Goal: Task Accomplishment & Management: Manage account settings

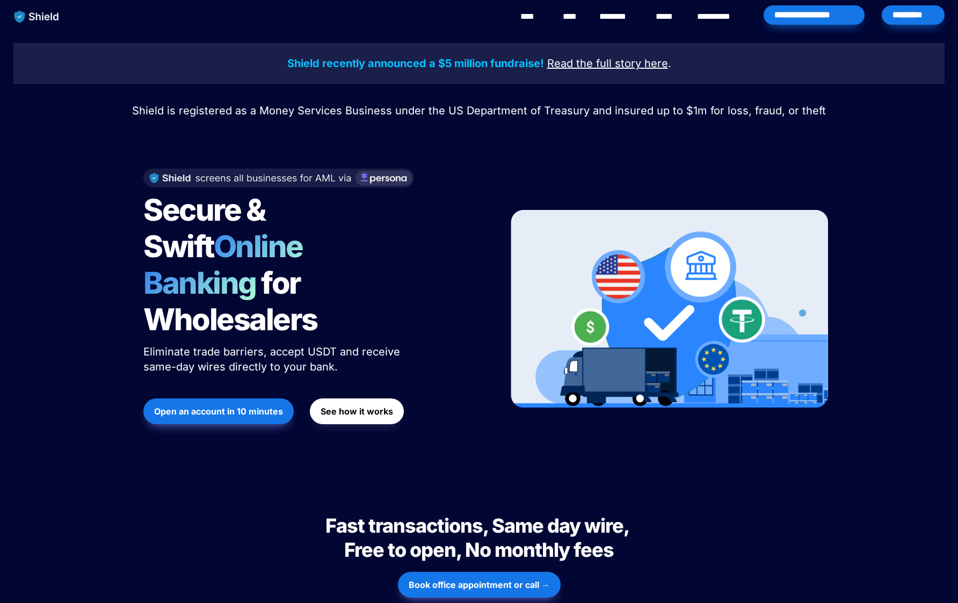
click at [486, 578] on span "Book office appointment or call →" at bounding box center [479, 584] width 141 height 13
click at [212, 398] on button "Open an account in 10 minutes" at bounding box center [218, 411] width 150 height 26
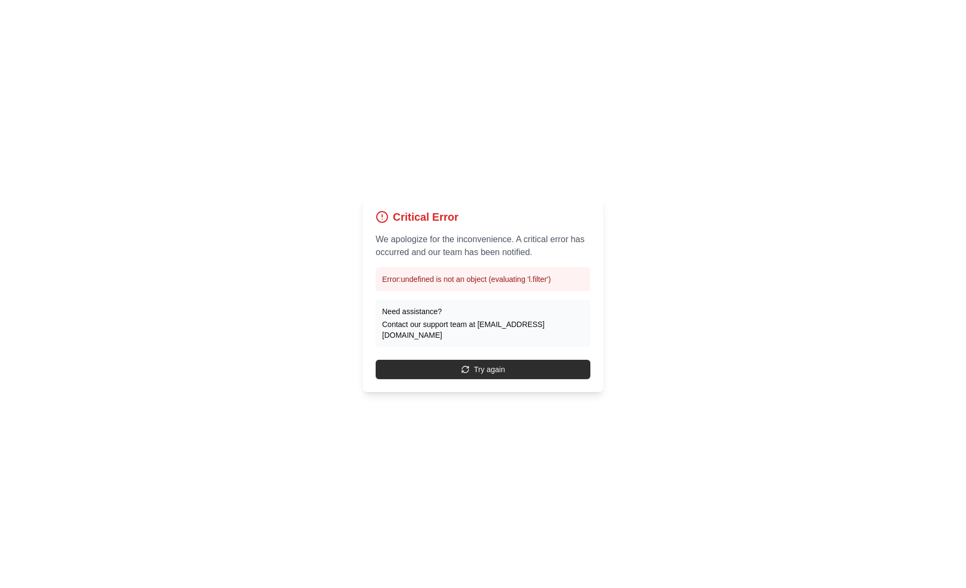
click at [492, 365] on button "Try again" at bounding box center [483, 369] width 215 height 19
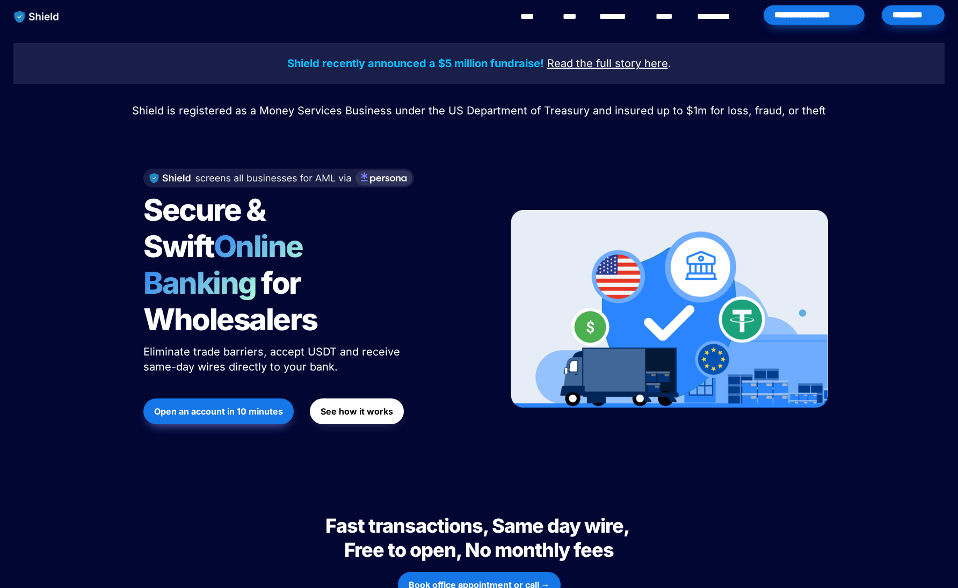
click at [254, 406] on strong "Open an account in 10 minutes" at bounding box center [218, 411] width 129 height 11
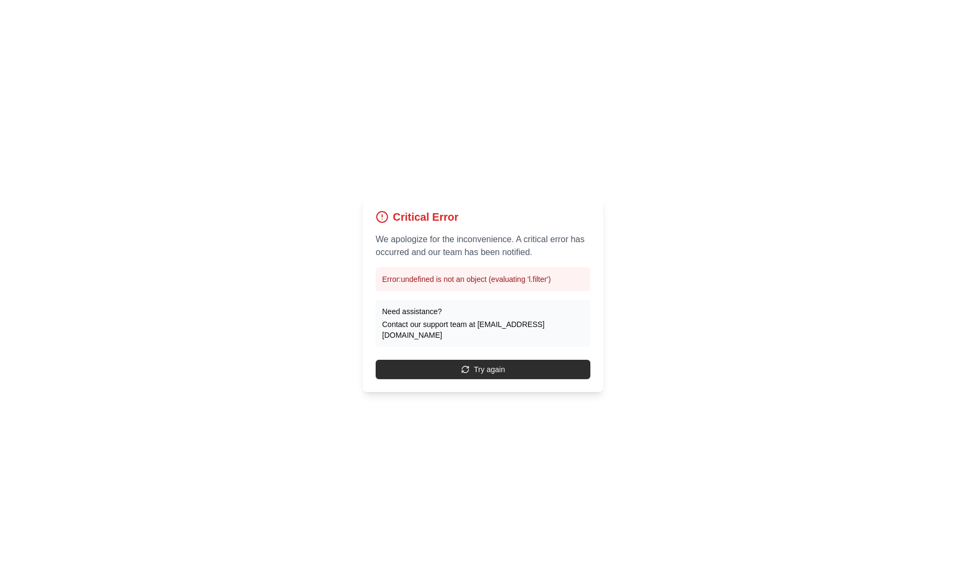
click at [519, 361] on button "Try again" at bounding box center [483, 369] width 215 height 19
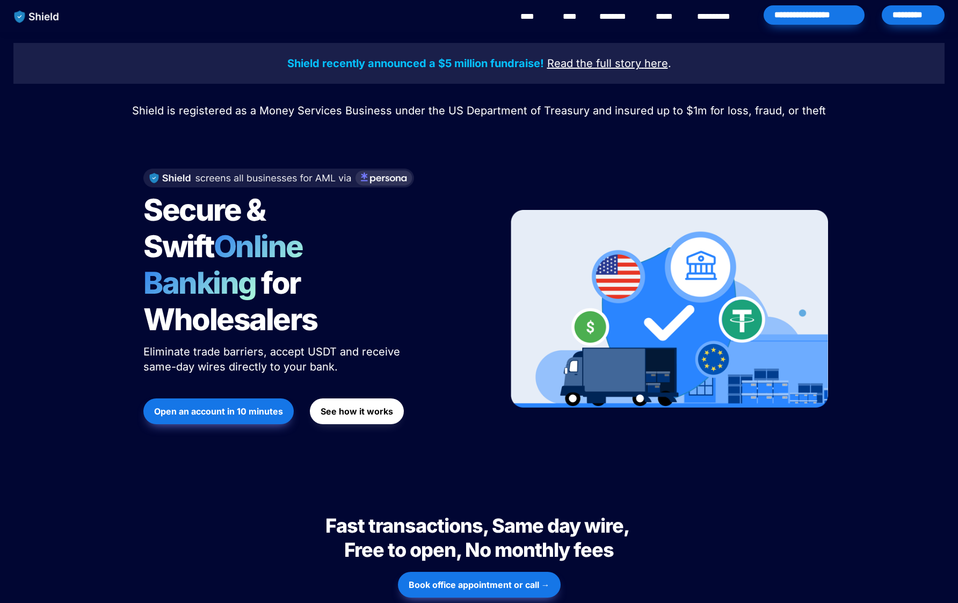
click at [901, 11] on div "*********" at bounding box center [913, 14] width 63 height 19
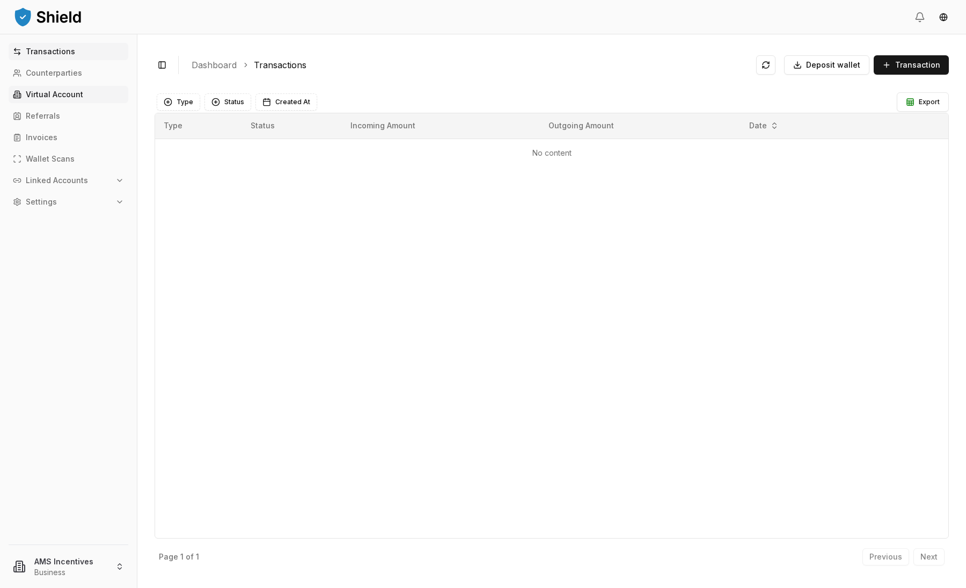
click at [27, 102] on link "Virtual Account" at bounding box center [69, 94] width 120 height 17
click at [79, 98] on p "Virtual Account" at bounding box center [54, 95] width 57 height 8
click at [59, 72] on p "Counterparties" at bounding box center [54, 73] width 56 height 8
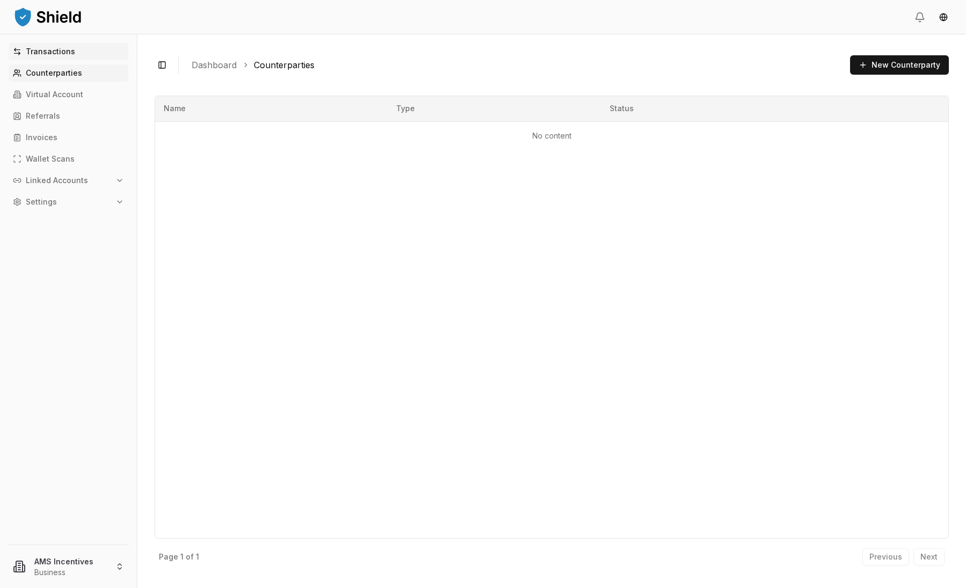
click at [60, 54] on p "Transactions" at bounding box center [50, 52] width 49 height 8
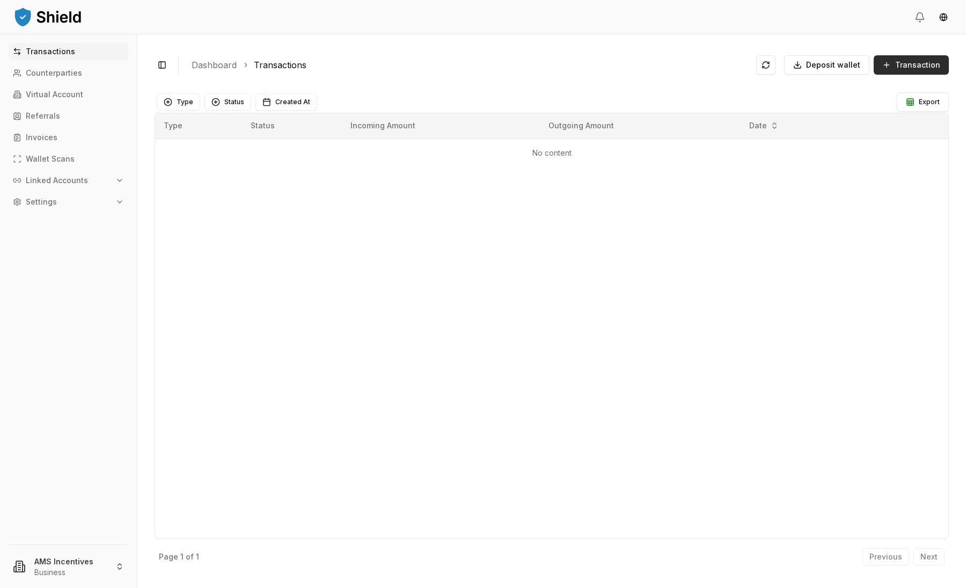
click at [907, 67] on span "Transaction" at bounding box center [918, 65] width 45 height 11
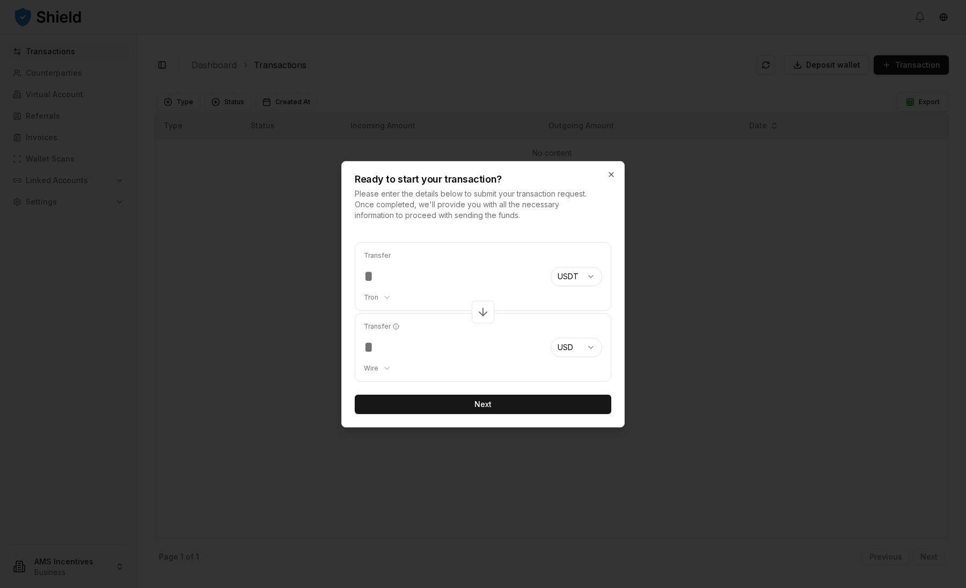
type input "******"
click at [468, 409] on button "Next" at bounding box center [483, 404] width 257 height 19
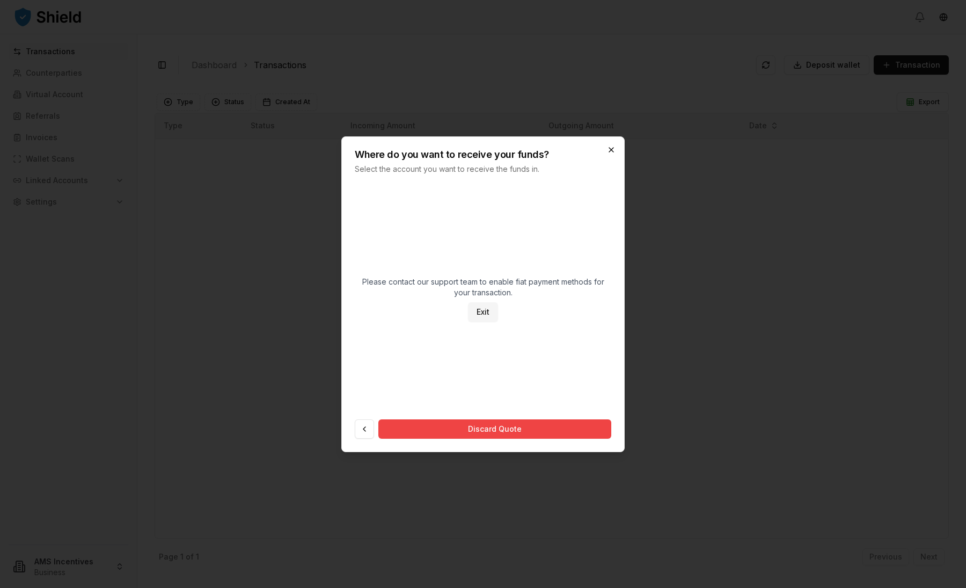
click at [610, 152] on icon "button" at bounding box center [611, 150] width 9 height 9
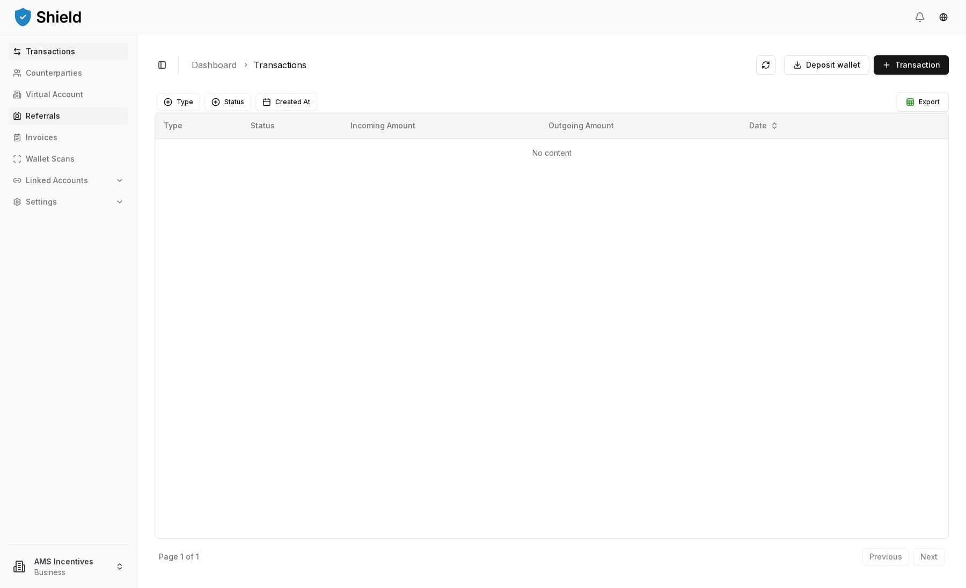
click at [62, 116] on link "Referrals" at bounding box center [69, 115] width 120 height 17
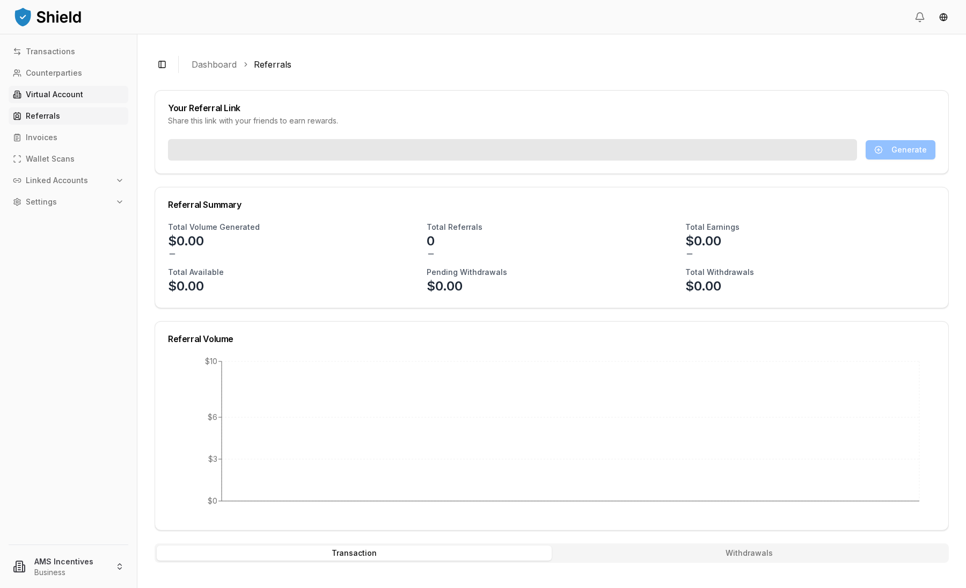
click at [60, 92] on p "Virtual Account" at bounding box center [54, 95] width 57 height 8
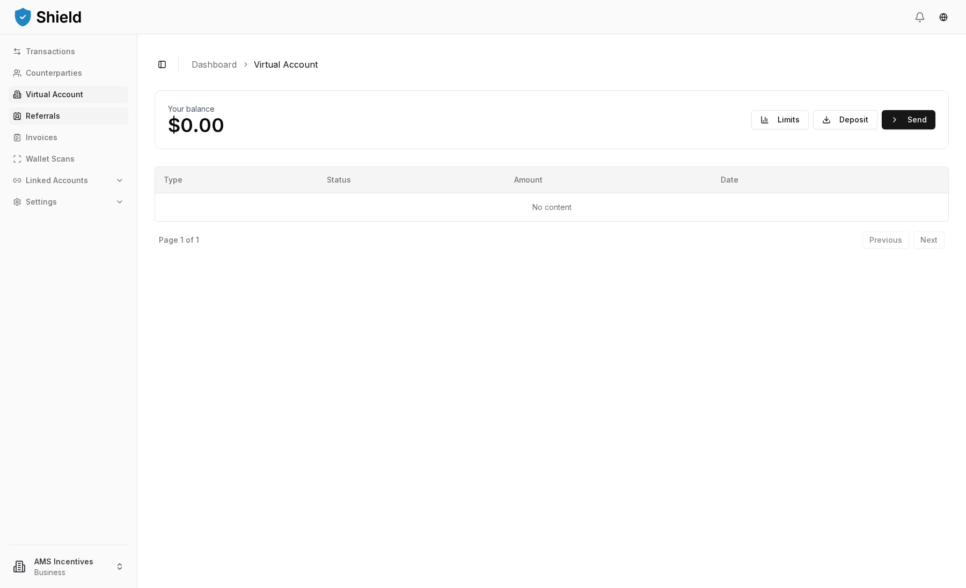
click at [64, 117] on link "Referrals" at bounding box center [69, 115] width 120 height 17
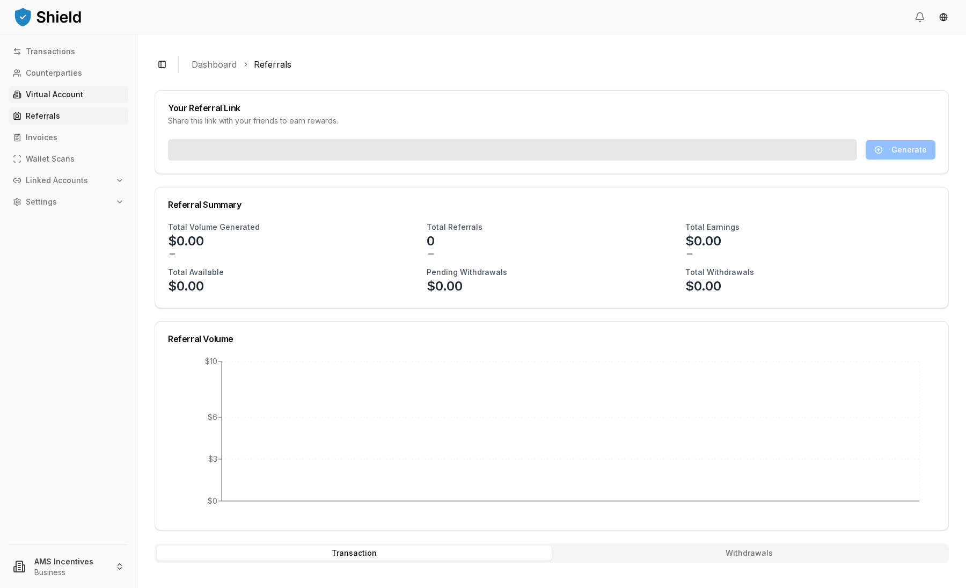
click at [75, 91] on p "Virtual Account" at bounding box center [54, 95] width 57 height 8
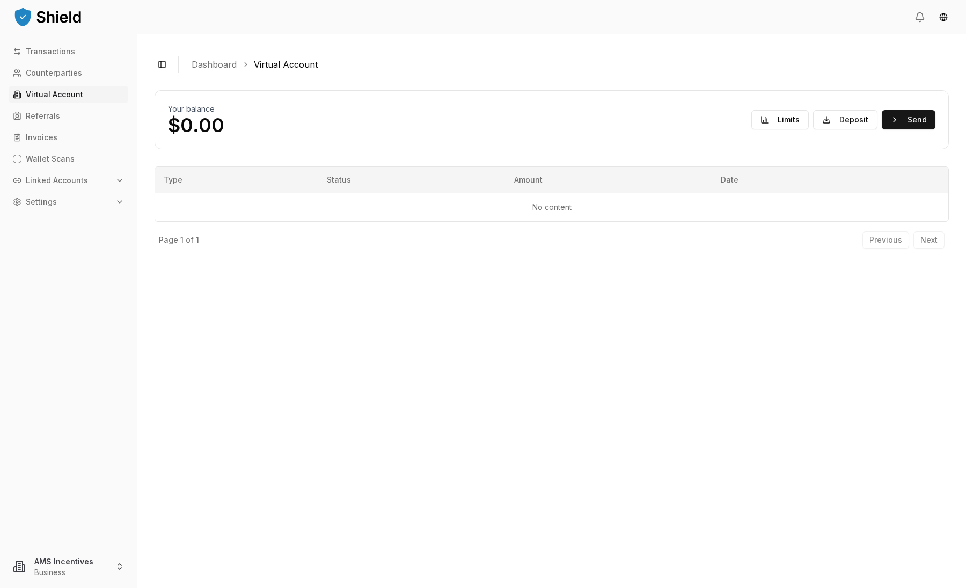
click at [82, 93] on link "Virtual Account" at bounding box center [69, 94] width 120 height 17
click at [847, 124] on button "Deposit" at bounding box center [845, 119] width 64 height 19
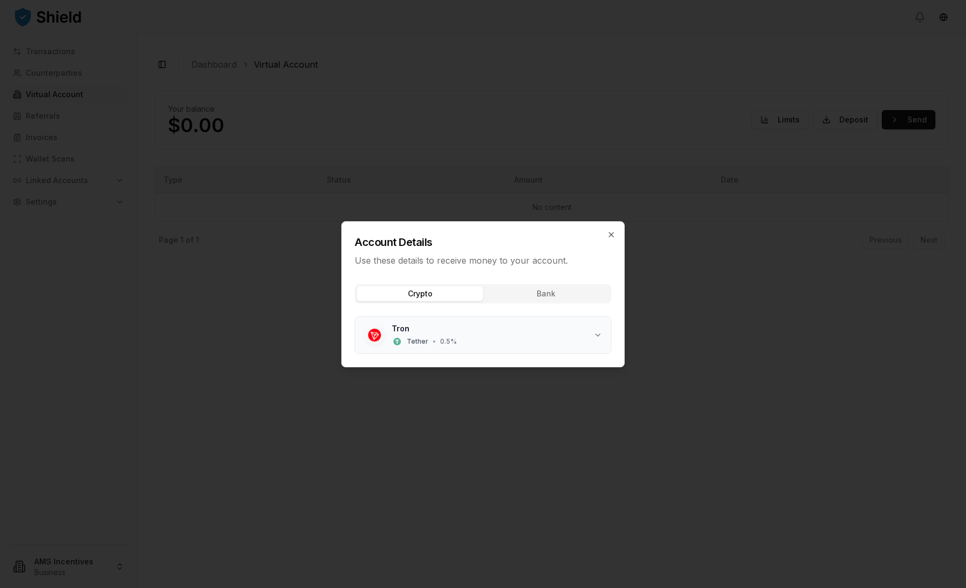
click at [476, 347] on button "Tron Tether • 0.5 %" at bounding box center [483, 335] width 256 height 37
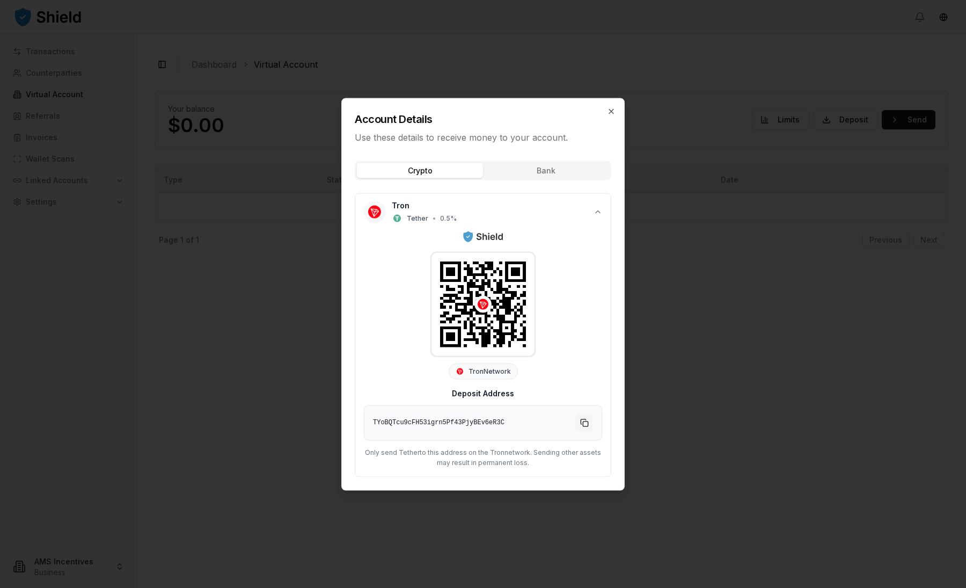
click at [585, 421] on button "Copy to clipboard" at bounding box center [584, 422] width 17 height 17
click at [581, 427] on button "Copy to clipboard" at bounding box center [584, 422] width 17 height 17
click at [613, 110] on icon "button" at bounding box center [611, 111] width 9 height 9
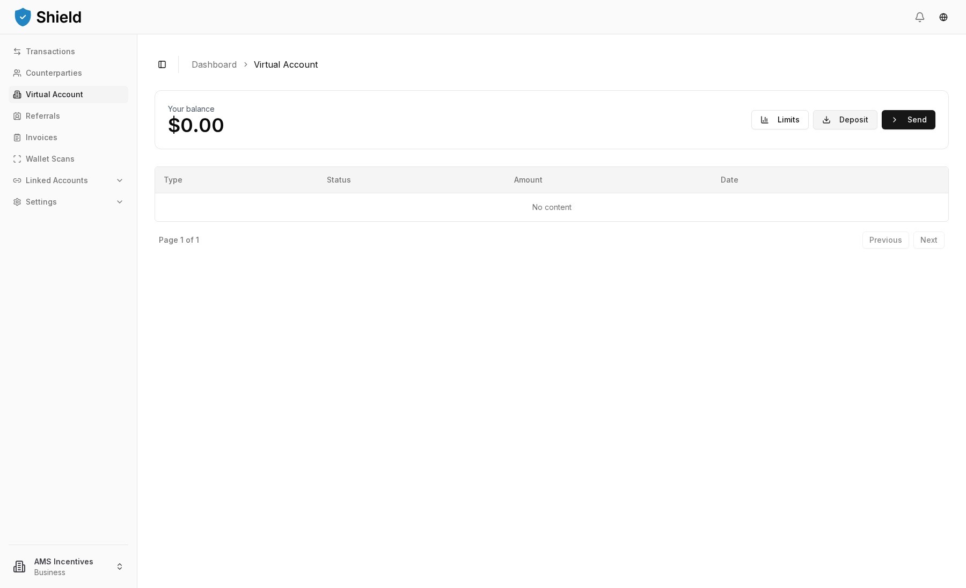
click at [846, 125] on button "Deposit" at bounding box center [845, 119] width 64 height 19
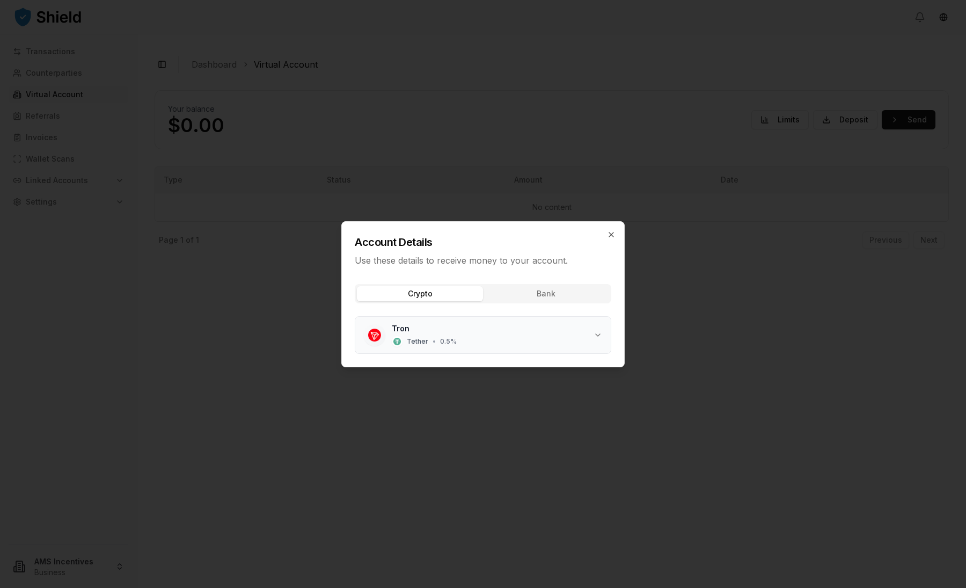
click at [427, 330] on div "Tron Tether • 0.5 %" at bounding box center [493, 335] width 202 height 24
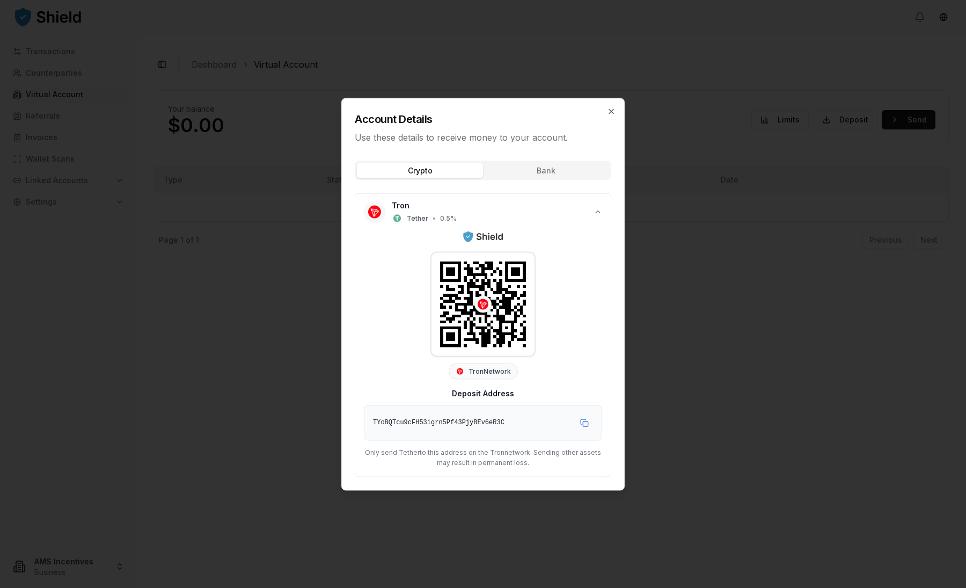
click at [524, 174] on div "Account Details Use these details to receive money to your account. Crypto Bank…" at bounding box center [483, 294] width 284 height 392
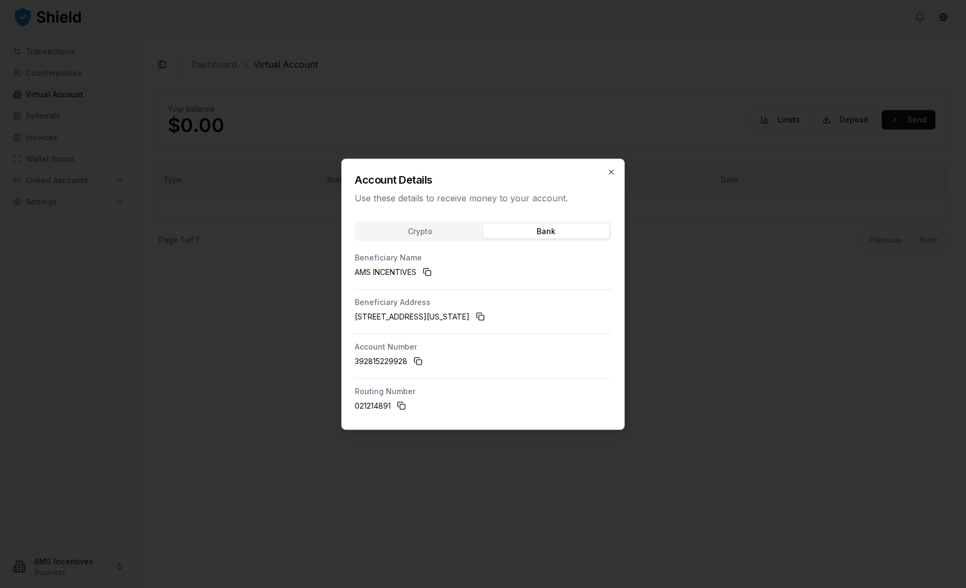
click at [411, 226] on div "Account Details Use these details to receive money to your account. Crypto Bank…" at bounding box center [483, 293] width 284 height 271
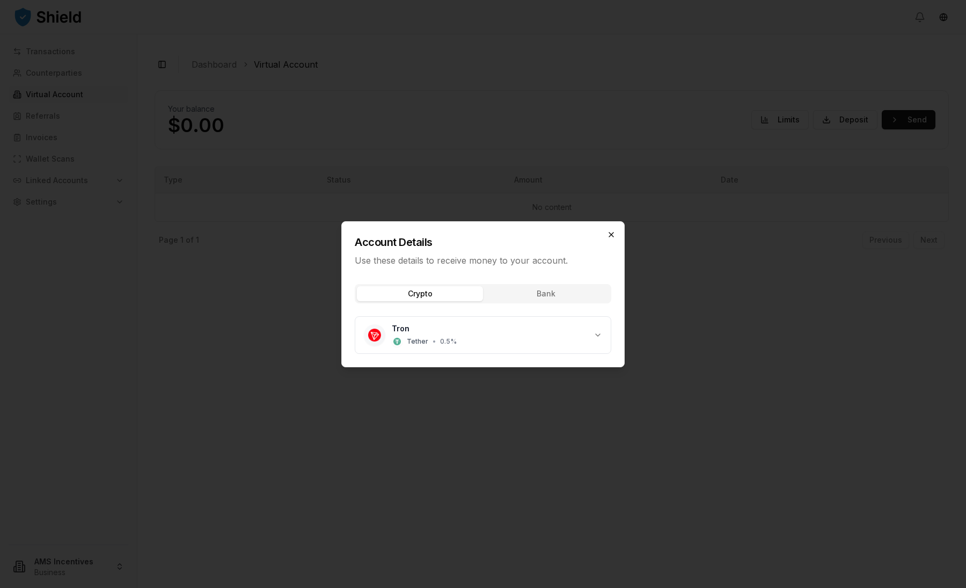
click at [613, 238] on icon "button" at bounding box center [611, 234] width 9 height 9
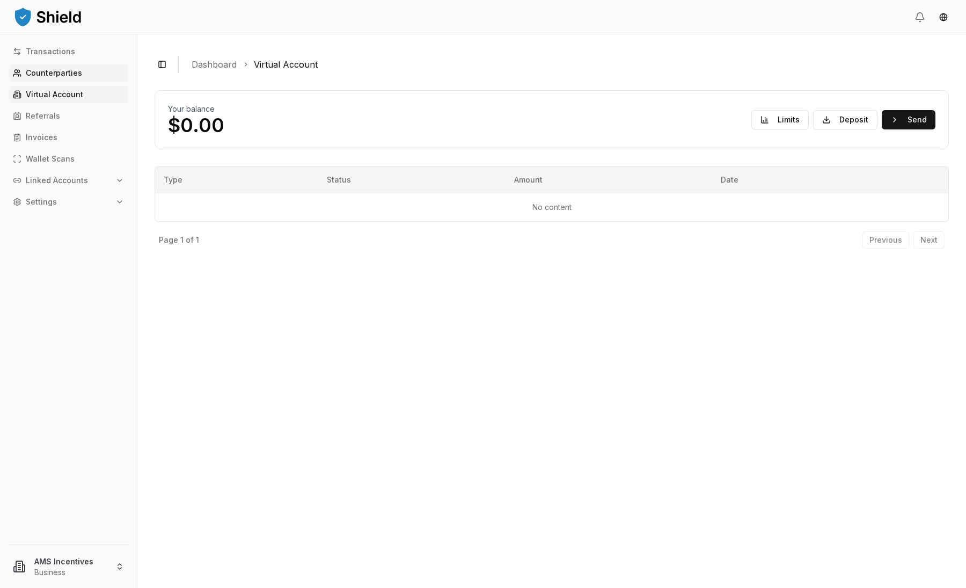
click at [39, 76] on p "Counterparties" at bounding box center [54, 73] width 56 height 8
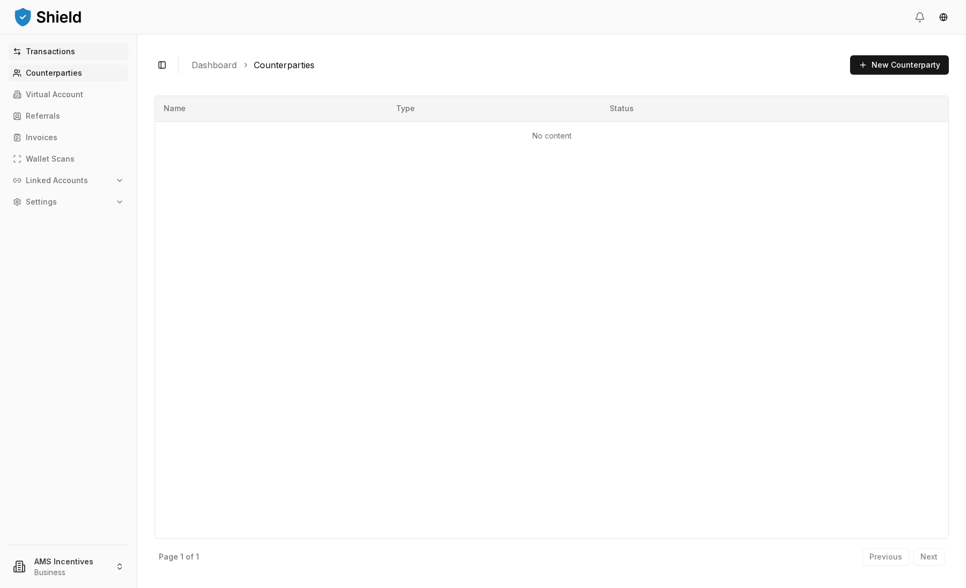
click at [56, 50] on p "Transactions" at bounding box center [50, 52] width 49 height 8
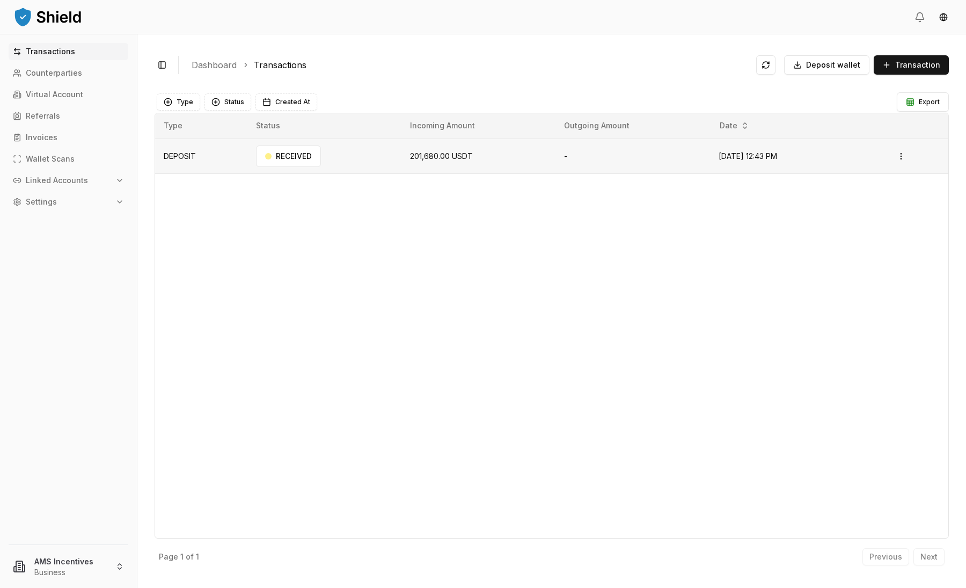
click at [512, 155] on td "201,680.00 USDT" at bounding box center [479, 156] width 154 height 35
click at [442, 165] on td "201,680.00 USDT" at bounding box center [479, 156] width 154 height 35
click at [904, 71] on button "Transaction" at bounding box center [911, 64] width 75 height 19
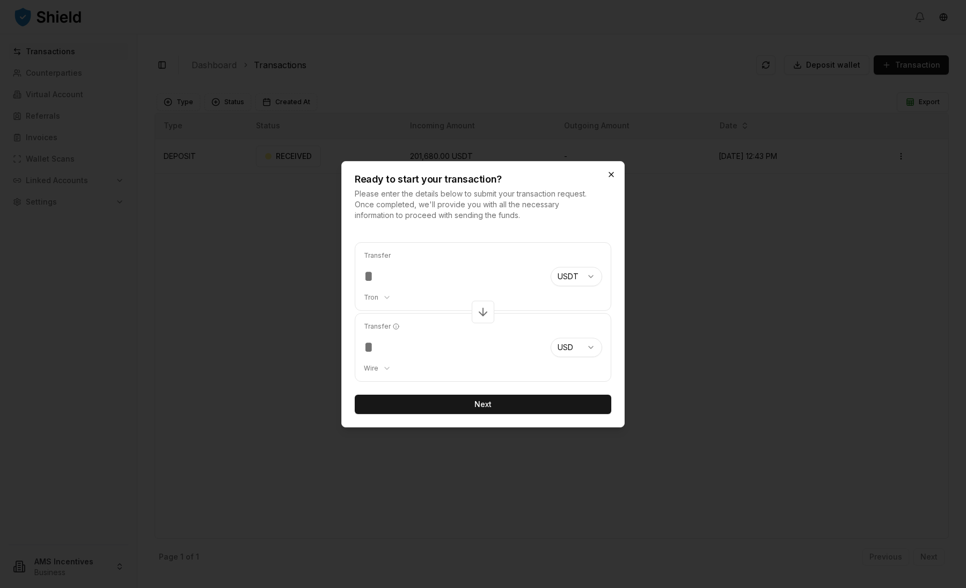
type input "***"
click at [610, 170] on icon "button" at bounding box center [611, 174] width 9 height 9
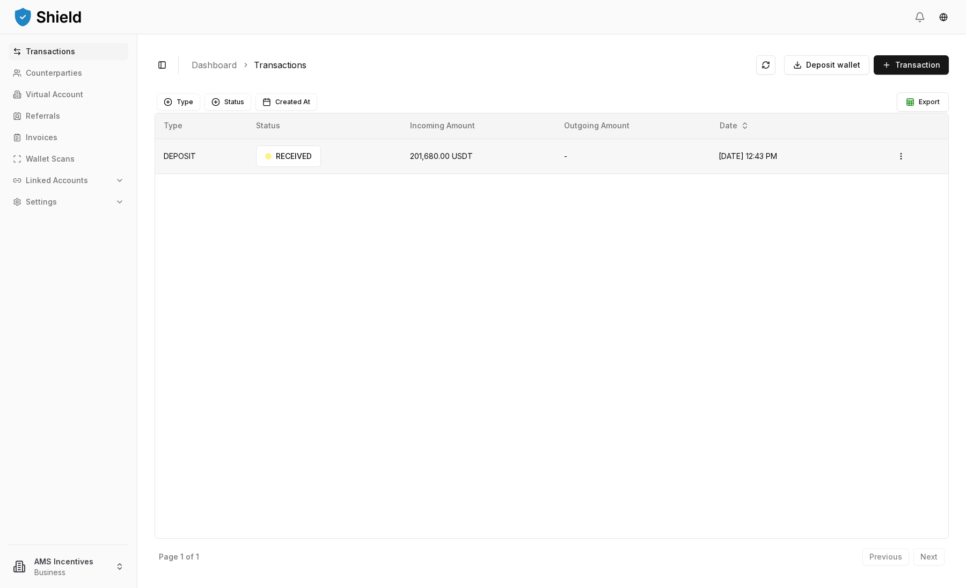
click at [577, 171] on td "-" at bounding box center [633, 156] width 155 height 35
click at [450, 164] on td "201,680.00 USDT" at bounding box center [479, 156] width 154 height 35
click at [56, 95] on p "Virtual Account" at bounding box center [54, 95] width 57 height 8
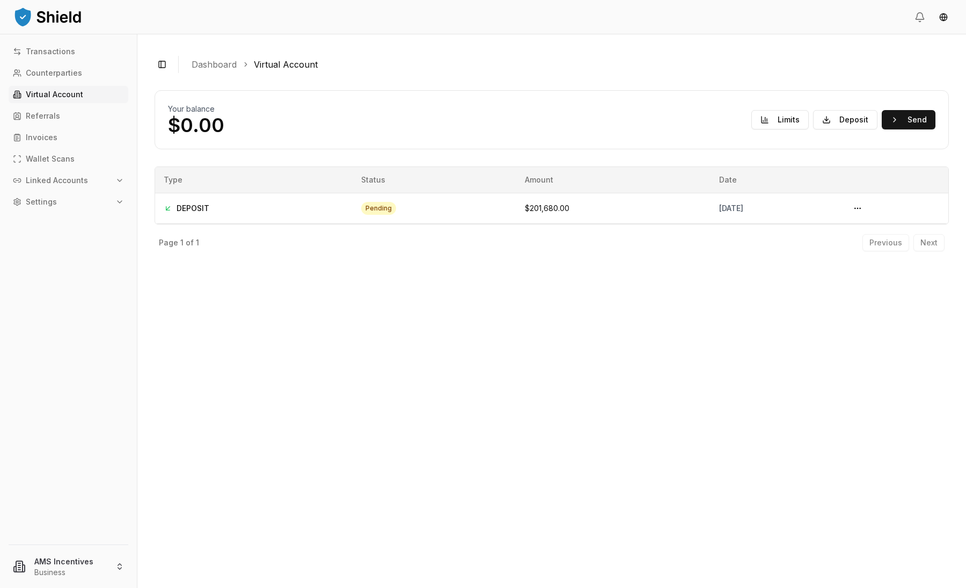
click at [63, 96] on p "Virtual Account" at bounding box center [54, 95] width 57 height 8
click at [921, 120] on button "Send" at bounding box center [909, 119] width 54 height 19
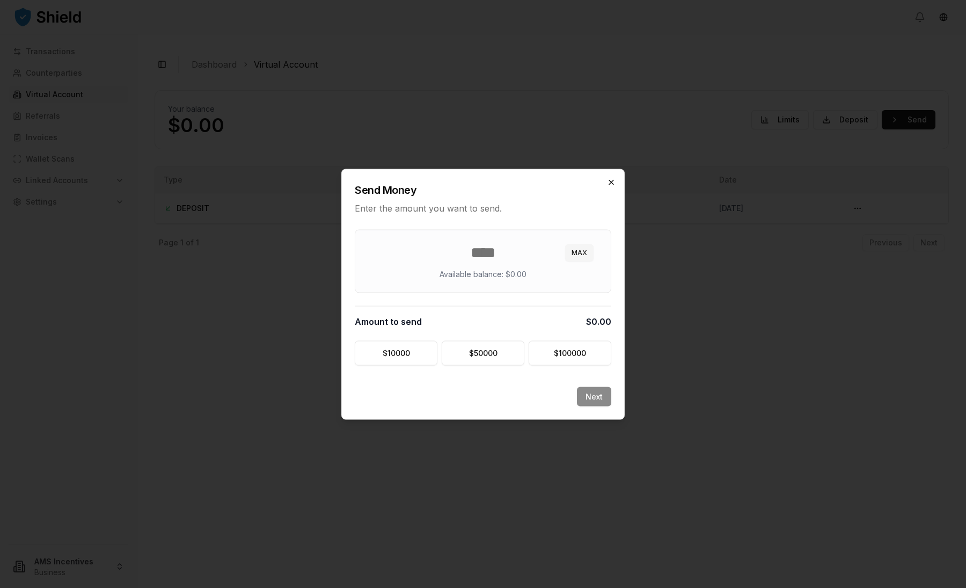
click at [610, 180] on icon "button" at bounding box center [611, 182] width 4 height 4
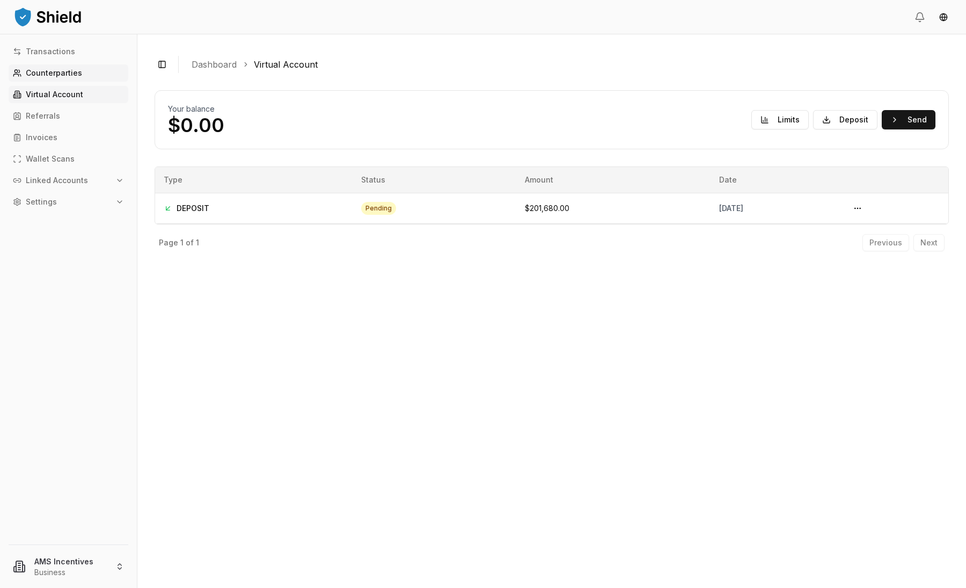
click at [50, 78] on link "Counterparties" at bounding box center [69, 72] width 120 height 17
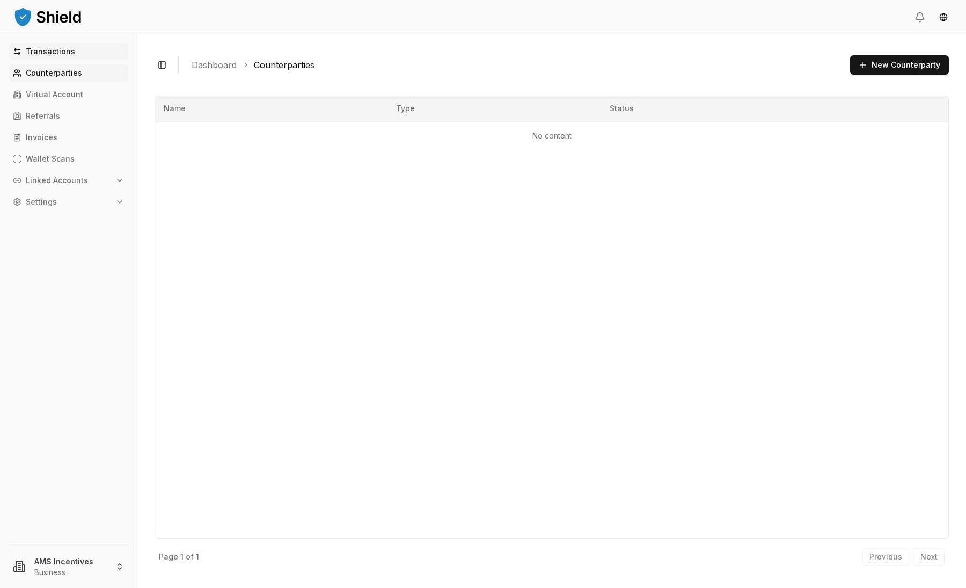
click at [54, 57] on link "Transactions" at bounding box center [69, 51] width 120 height 17
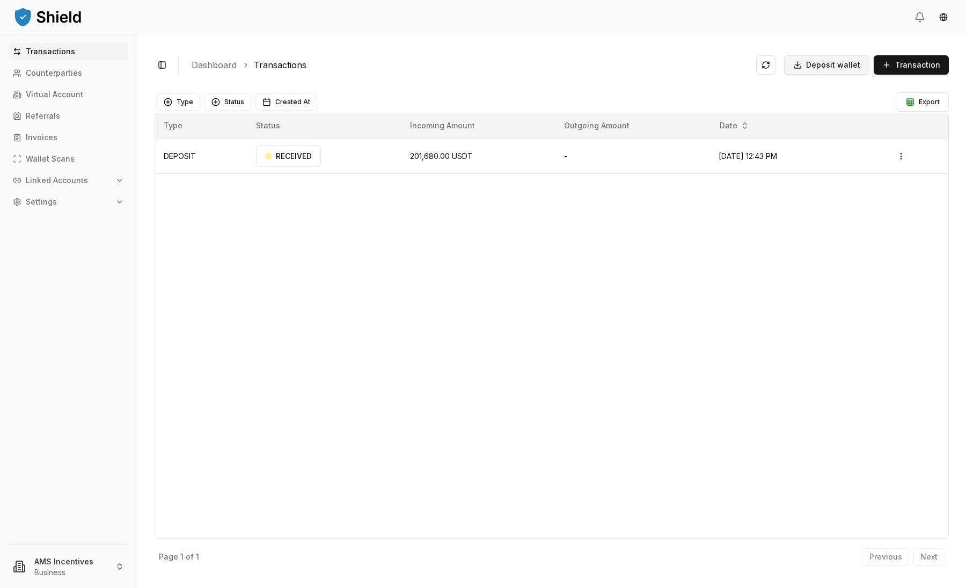
click at [847, 64] on span "Deposit wallet" at bounding box center [833, 65] width 54 height 11
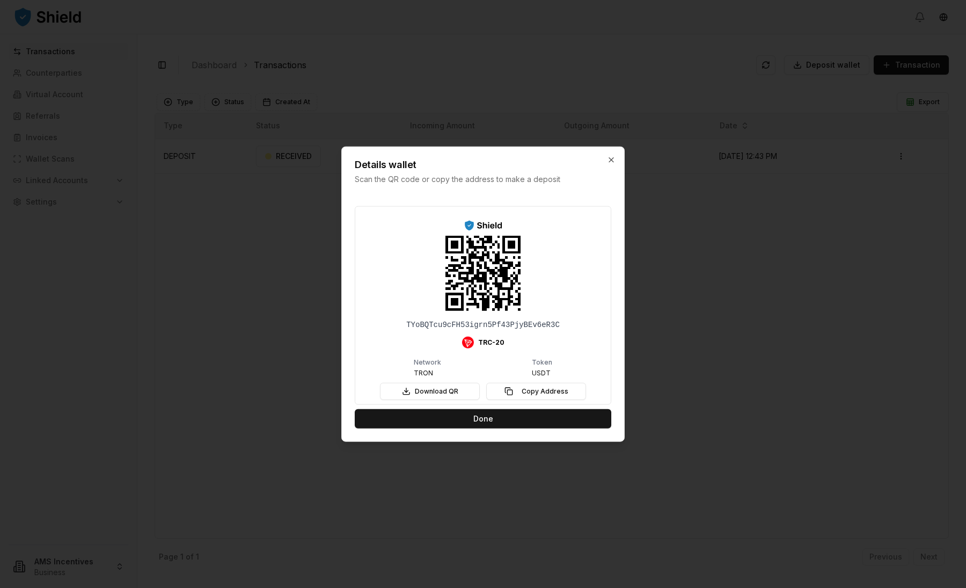
click at [617, 161] on div "Details wallet Scan the QR code or copy the address to make a deposit" at bounding box center [483, 166] width 282 height 38
click at [611, 159] on icon "button" at bounding box center [611, 159] width 4 height 4
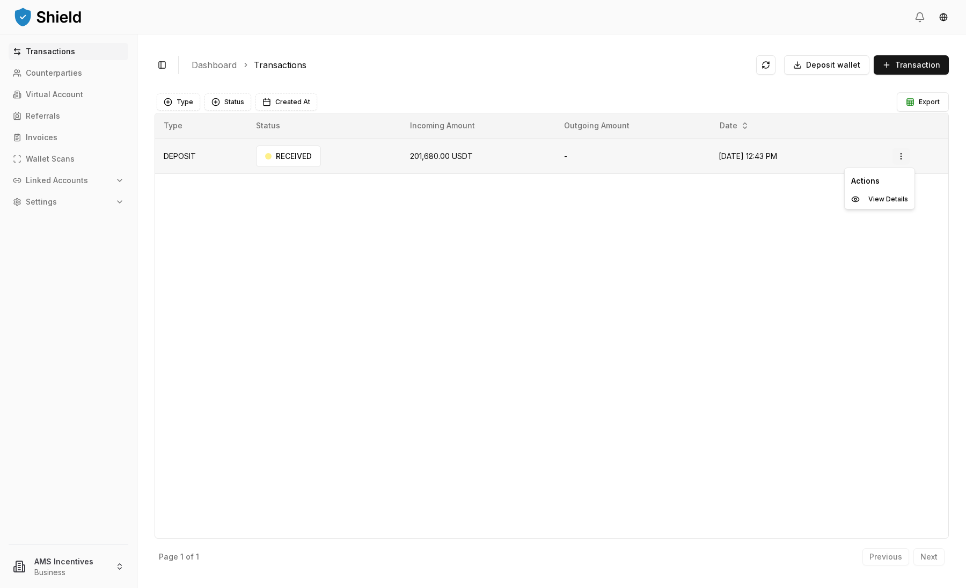
click at [904, 158] on html "Transactions Counterparties Virtual Account Referrals Invoices Wallet Scans Lin…" at bounding box center [483, 294] width 966 height 588
click at [791, 273] on html "Transactions Counterparties Virtual Account Referrals Invoices Wallet Scans Lin…" at bounding box center [483, 294] width 966 height 588
click at [41, 97] on p "Virtual Account" at bounding box center [54, 95] width 57 height 8
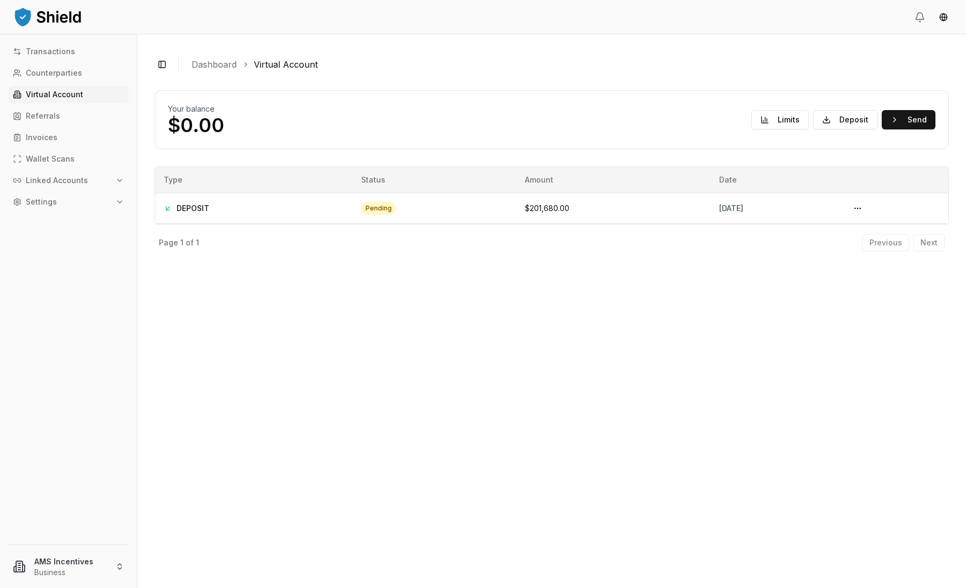
click at [71, 99] on link "Virtual Account" at bounding box center [69, 94] width 120 height 17
click at [925, 121] on button "Send" at bounding box center [909, 119] width 54 height 19
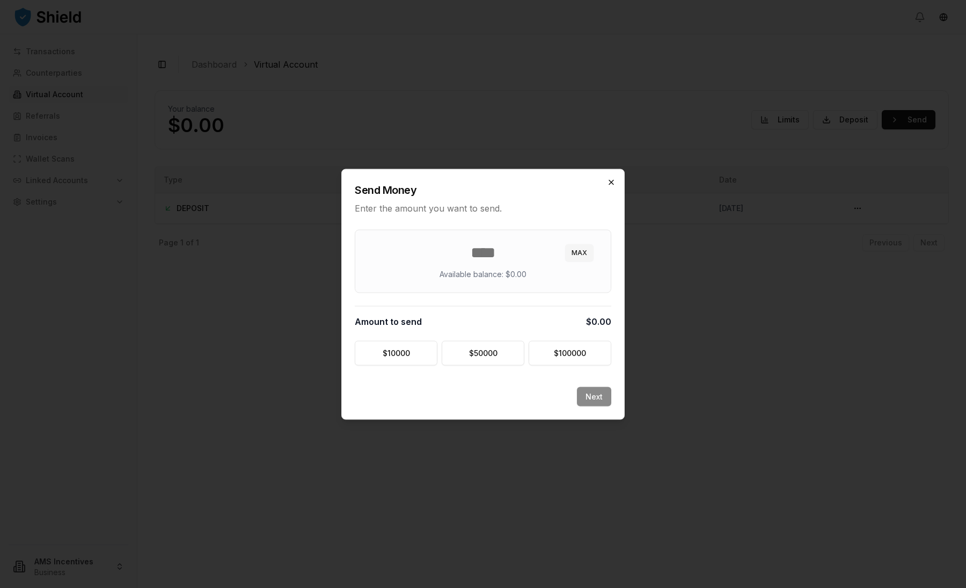
click at [610, 178] on icon "button" at bounding box center [611, 182] width 9 height 9
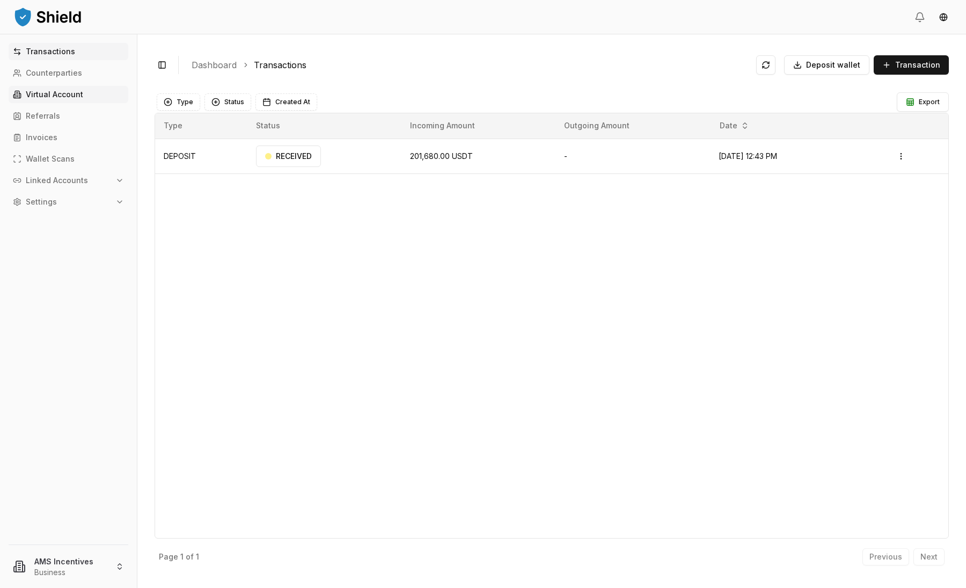
click at [59, 98] on p "Virtual Account" at bounding box center [54, 95] width 57 height 8
click at [56, 97] on p "Virtual Account" at bounding box center [54, 95] width 57 height 8
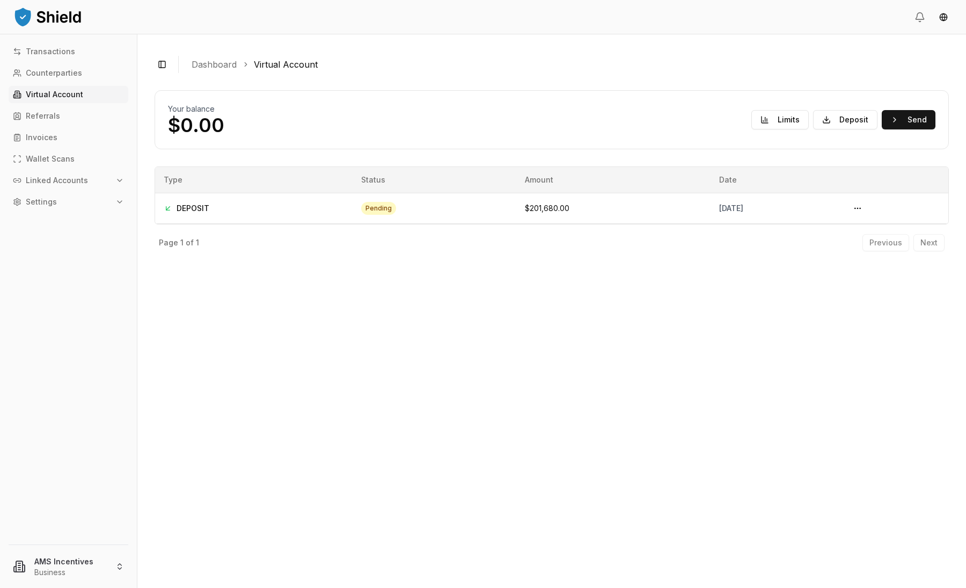
click at [74, 88] on link "Virtual Account" at bounding box center [69, 94] width 120 height 17
click at [63, 55] on p "Transactions" at bounding box center [50, 52] width 49 height 8
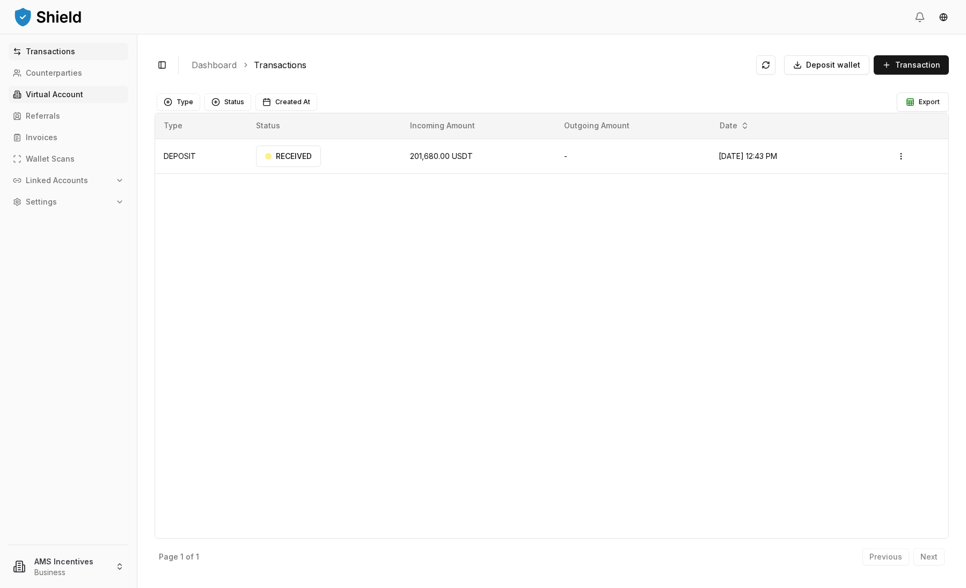
click at [65, 101] on link "Virtual Account" at bounding box center [69, 94] width 120 height 17
click at [63, 93] on p "Virtual Account" at bounding box center [54, 95] width 57 height 8
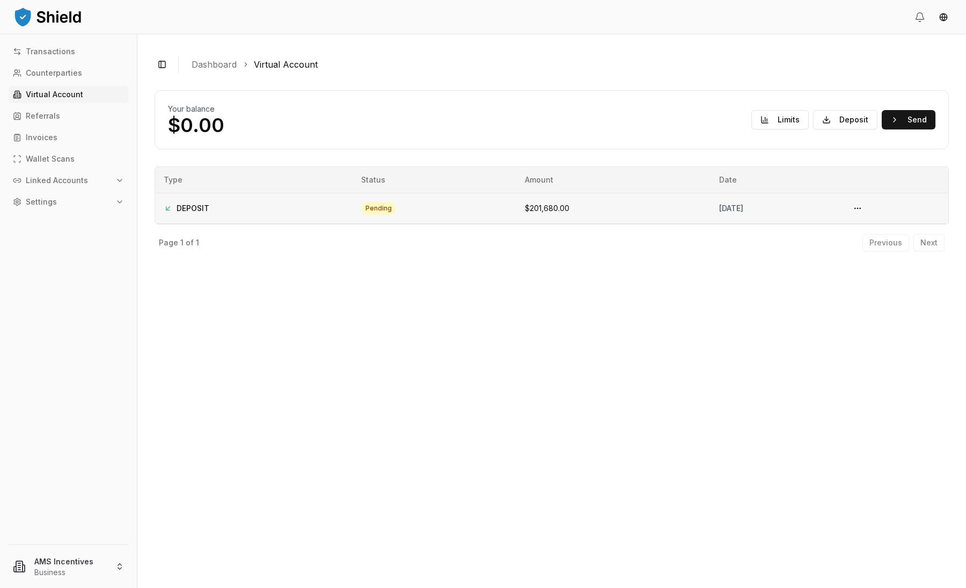
click at [361, 208] on div "pending" at bounding box center [378, 208] width 35 height 13
click at [867, 208] on button at bounding box center [857, 208] width 17 height 17
click at [867, 206] on button at bounding box center [857, 208] width 17 height 17
click at [837, 290] on div "Your balance $0.00 Limits Deposit Send DEPOSIT pending [DATE] + $201,680.00 Pag…" at bounding box center [552, 328] width 795 height 485
click at [912, 121] on button "Send" at bounding box center [909, 119] width 54 height 19
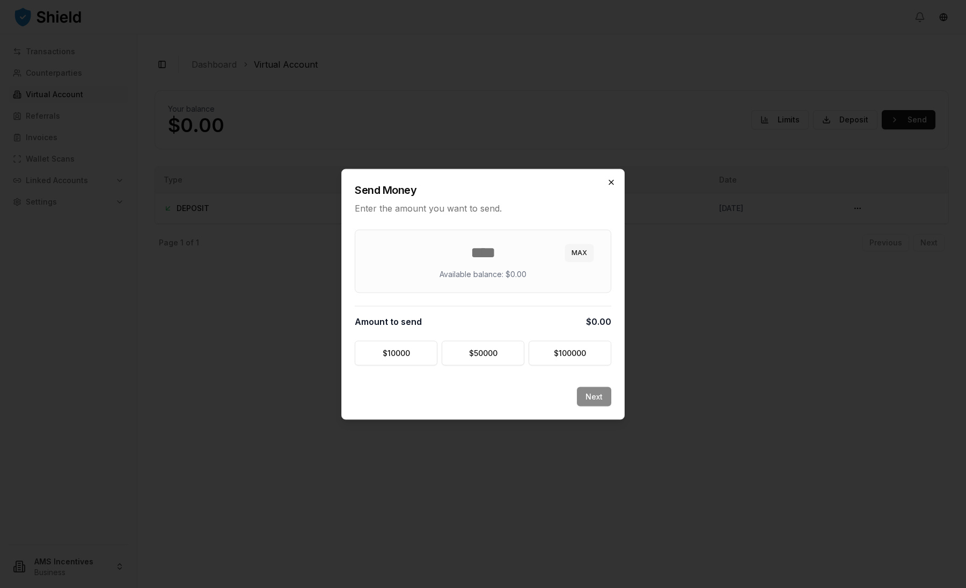
click at [612, 179] on icon "button" at bounding box center [611, 182] width 9 height 9
